Goal: Task Accomplishment & Management: Use online tool/utility

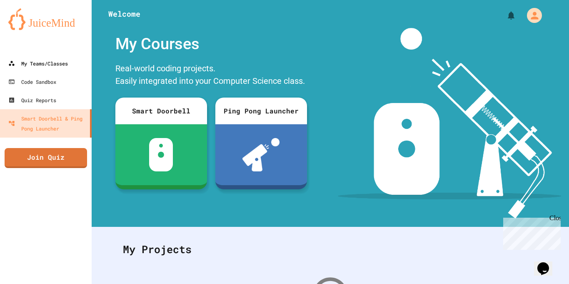
click at [34, 63] on div "My Teams/Classes" at bounding box center [38, 63] width 60 height 10
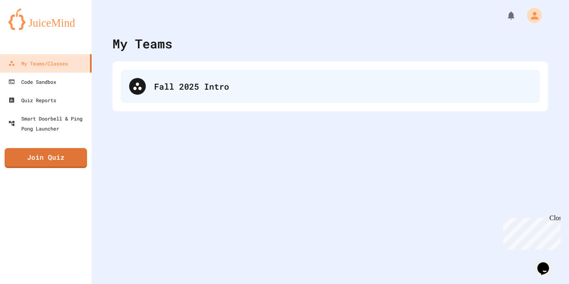
click at [165, 103] on div "Fall 2025 Intro" at bounding box center [330, 86] width 419 height 33
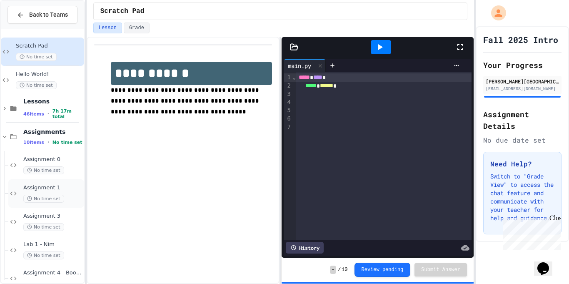
click at [23, 191] on div "Assignment 1 No time set" at bounding box center [52, 193] width 59 height 18
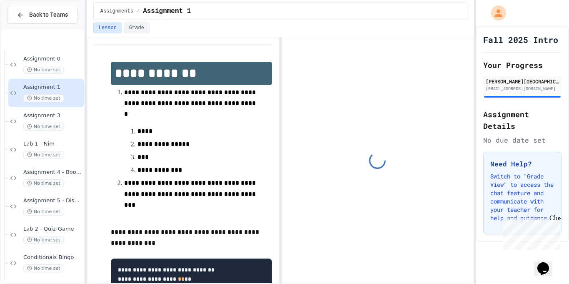
scroll to position [216, 0]
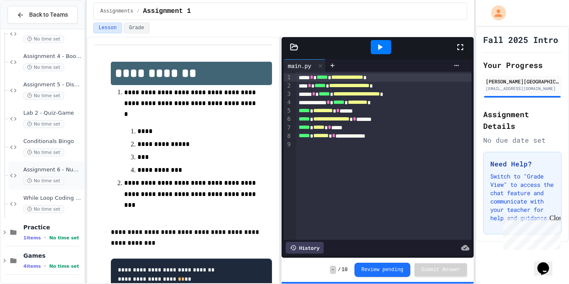
click at [63, 165] on div "Assignment 6 - Number Guesser No time set" at bounding box center [46, 175] width 76 height 28
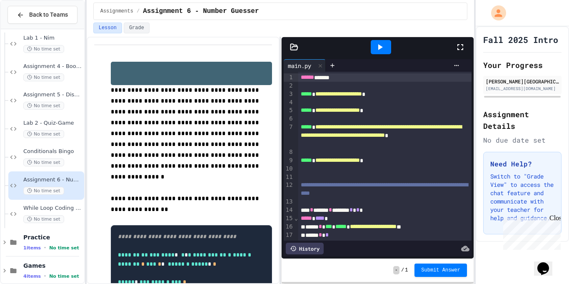
scroll to position [83, 0]
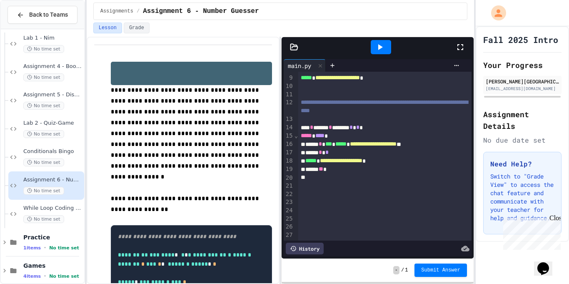
click at [323, 169] on span "**" at bounding box center [321, 169] width 5 height 6
click at [352, 168] on div "***** **" at bounding box center [385, 169] width 174 height 8
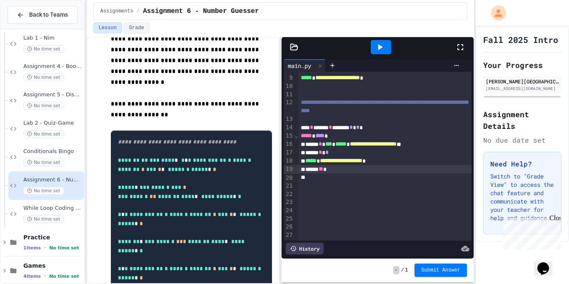
scroll to position [95, 0]
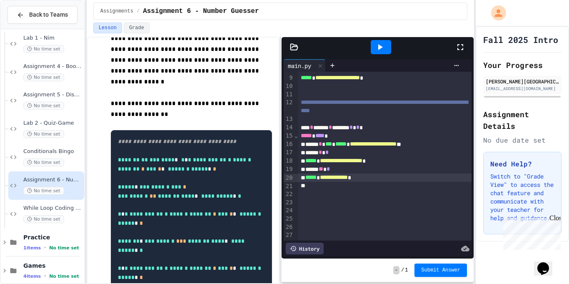
click at [367, 55] on div at bounding box center [381, 47] width 29 height 23
click at [374, 51] on div at bounding box center [381, 47] width 20 height 14
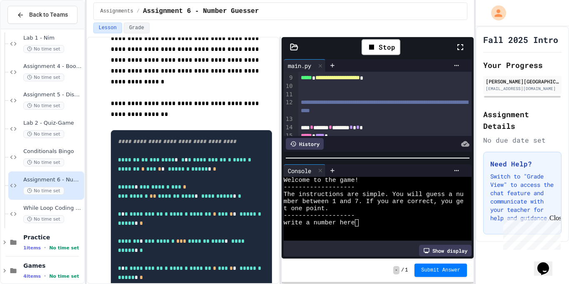
click at [368, 228] on div at bounding box center [374, 229] width 180 height 7
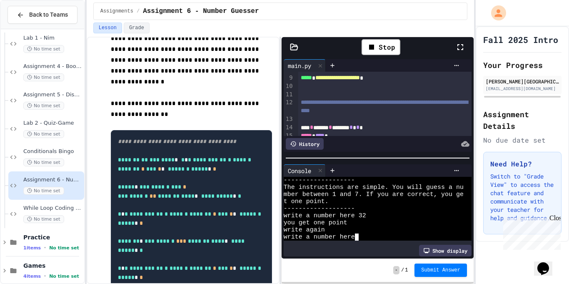
scroll to position [7, 0]
click at [388, 51] on div "Stop" at bounding box center [381, 47] width 39 height 16
click at [363, 236] on div "write a number here" at bounding box center [374, 236] width 180 height 7
click at [386, 45] on div at bounding box center [381, 47] width 20 height 14
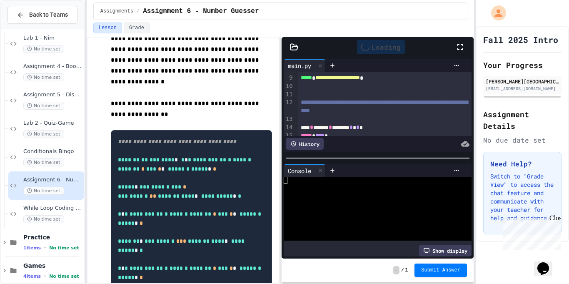
scroll to position [0, 0]
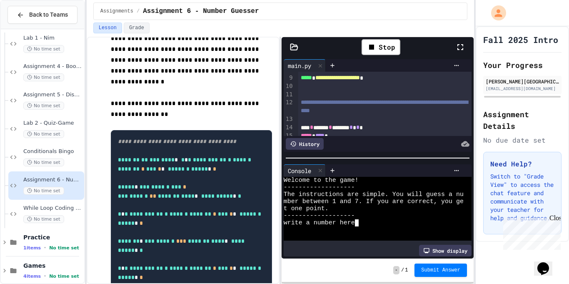
click at [363, 220] on div "write a number here" at bounding box center [374, 222] width 180 height 7
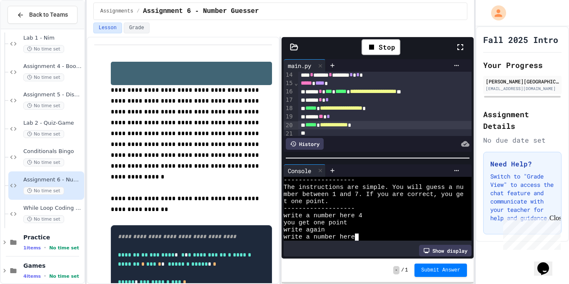
click at [344, 83] on div "***** **** *" at bounding box center [385, 83] width 174 height 8
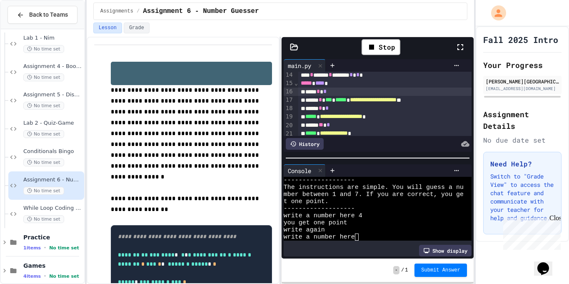
click at [413, 115] on div "**********" at bounding box center [385, 117] width 174 height 8
click at [373, 246] on div "Show display" at bounding box center [378, 251] width 188 height 12
click at [368, 235] on div "write a number here" at bounding box center [374, 236] width 180 height 7
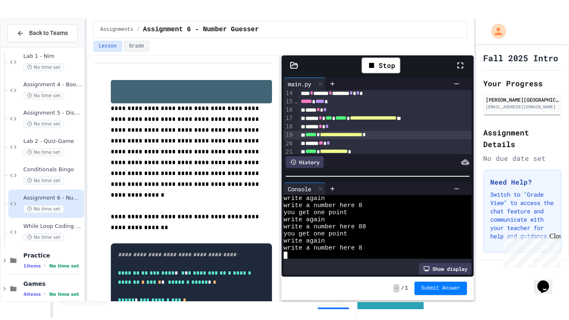
scroll to position [92, 0]
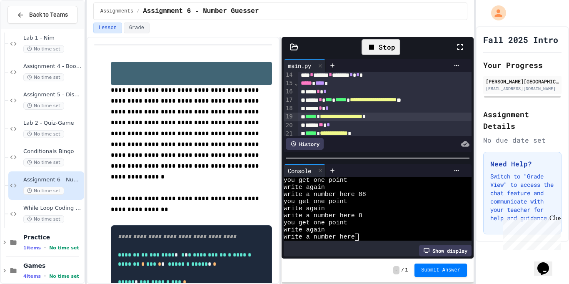
click at [390, 48] on div "Stop" at bounding box center [381, 47] width 39 height 16
click at [457, 48] on icon at bounding box center [461, 47] width 10 height 10
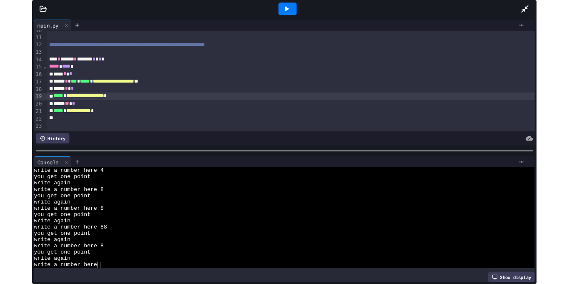
scroll to position [88, 0]
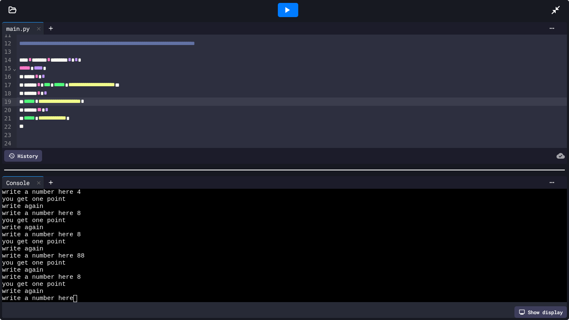
click at [72, 78] on div "**** * *" at bounding box center [292, 77] width 551 height 8
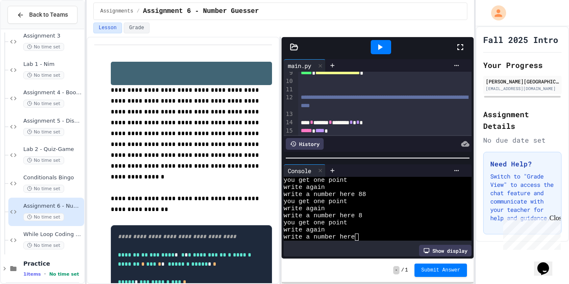
scroll to position [92, 0]
